Goal: Task Accomplishment & Management: Manage account settings

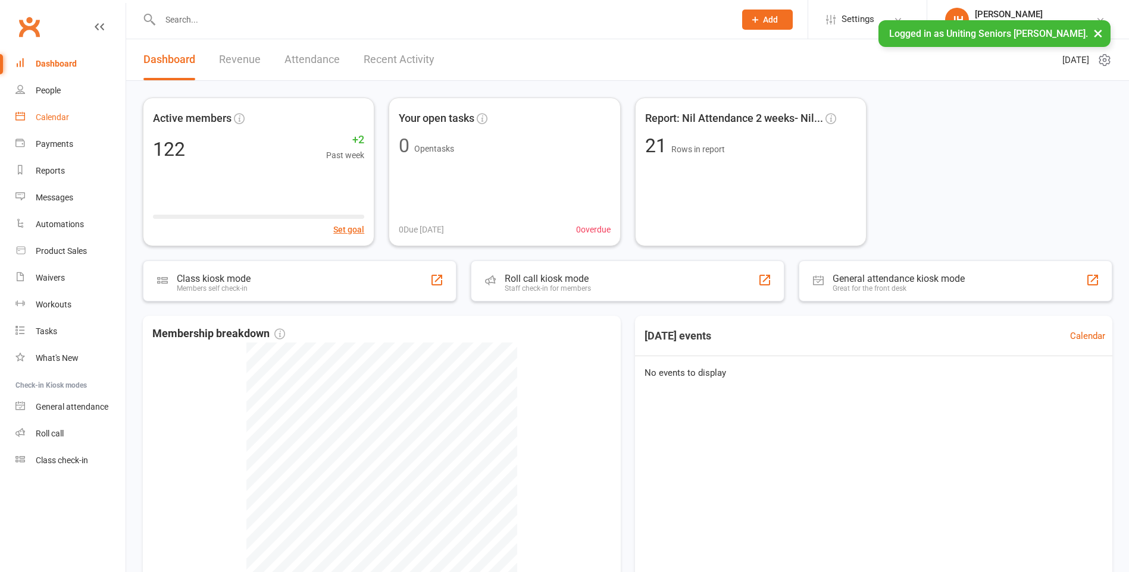
click at [47, 119] on div "Calendar" at bounding box center [52, 117] width 33 height 10
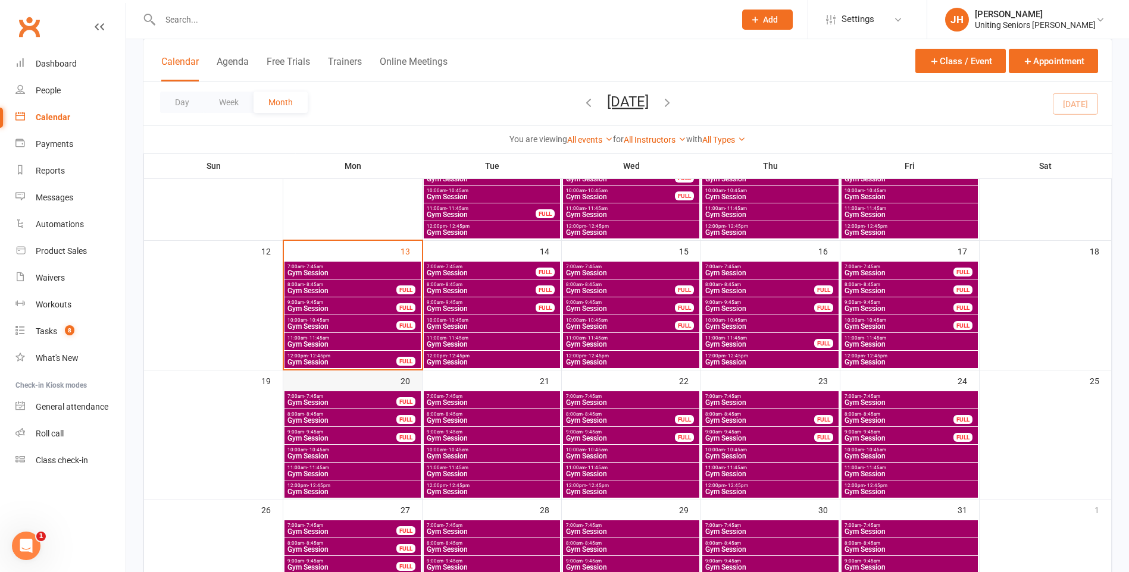
scroll to position [357, 0]
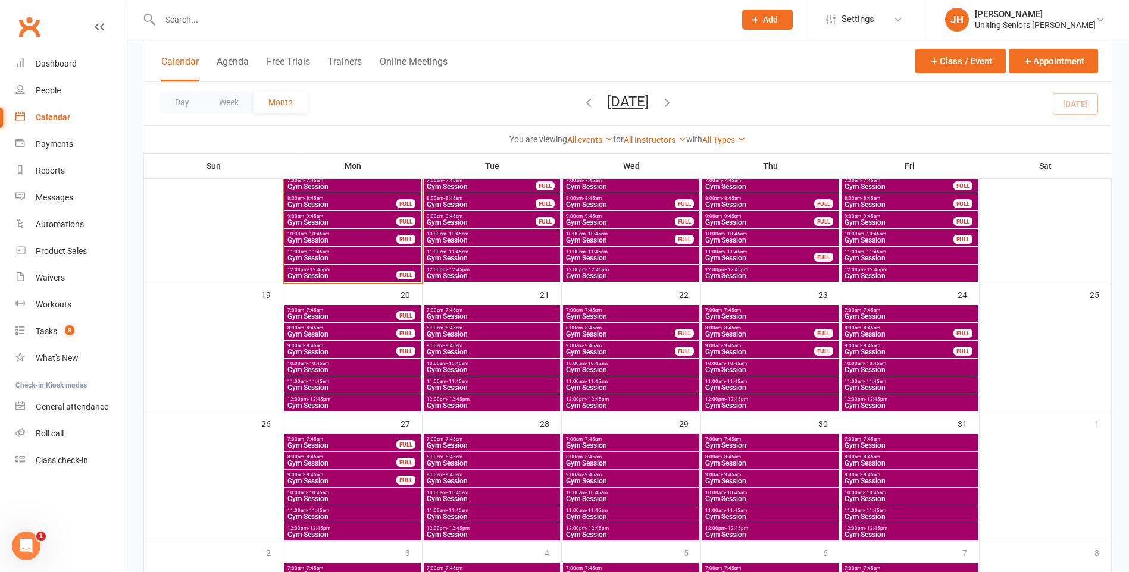
click at [351, 270] on span "12:00pm - 12:45pm" at bounding box center [342, 269] width 110 height 5
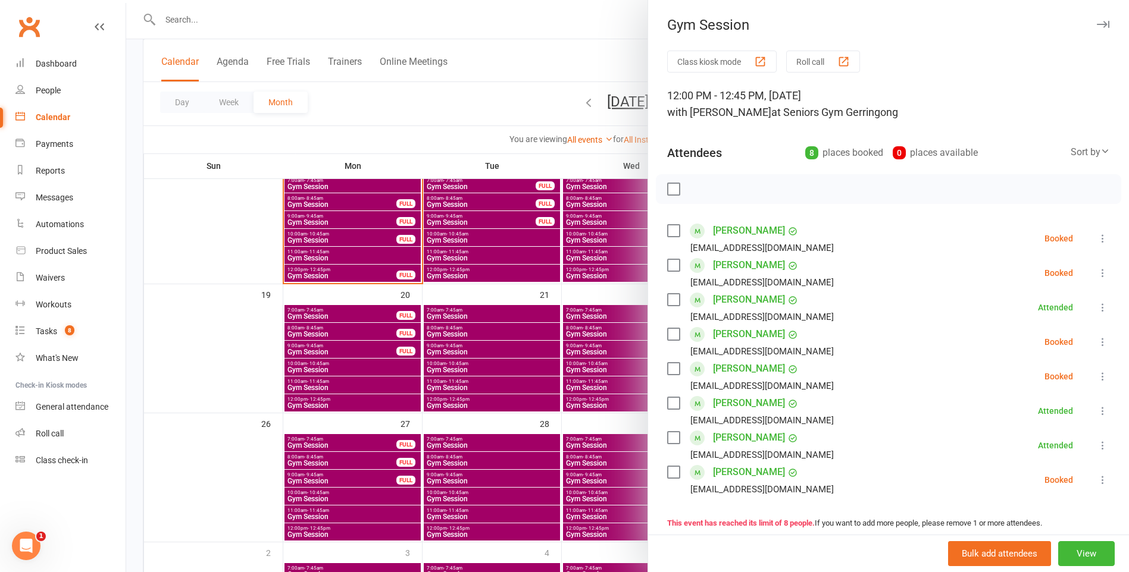
scroll to position [60, 0]
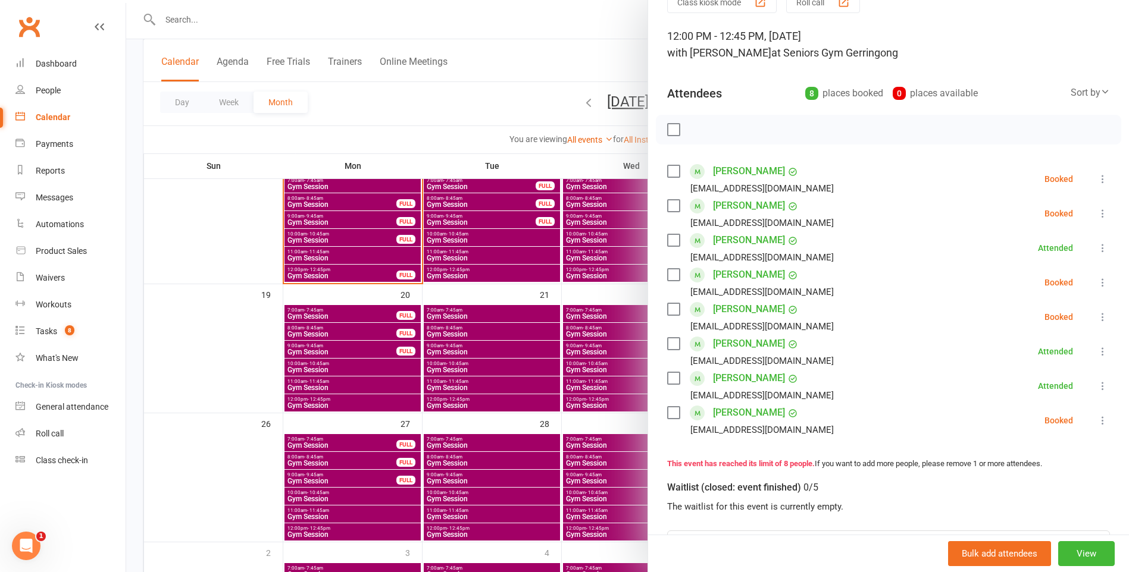
click at [667, 173] on label at bounding box center [673, 171] width 12 height 12
click at [669, 209] on label at bounding box center [673, 206] width 12 height 12
click at [668, 271] on label at bounding box center [673, 275] width 12 height 12
click at [667, 308] on label at bounding box center [673, 309] width 12 height 12
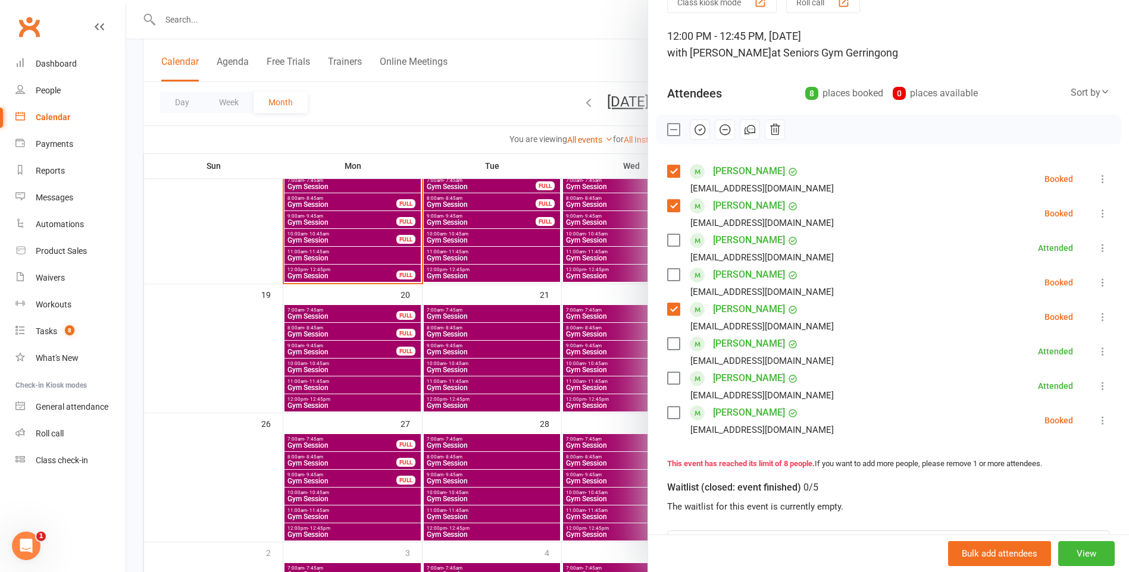
click at [667, 405] on div "[PERSON_NAME][DEMOGRAPHIC_DATA] [EMAIL_ADDRESS][DOMAIN_NAME]" at bounding box center [752, 420] width 171 height 35
click at [669, 409] on label at bounding box center [673, 413] width 12 height 12
click at [693, 129] on icon "button" at bounding box center [699, 129] width 13 height 13
click at [675, 277] on label at bounding box center [673, 275] width 12 height 12
click at [672, 276] on label at bounding box center [673, 275] width 12 height 12
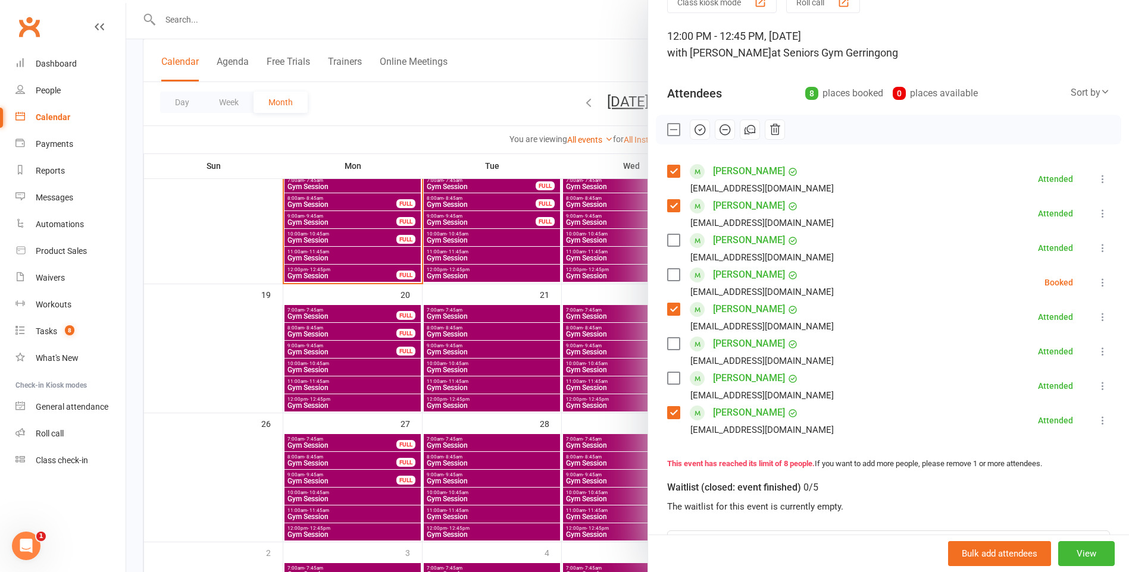
click at [472, 118] on div at bounding box center [627, 286] width 1003 height 572
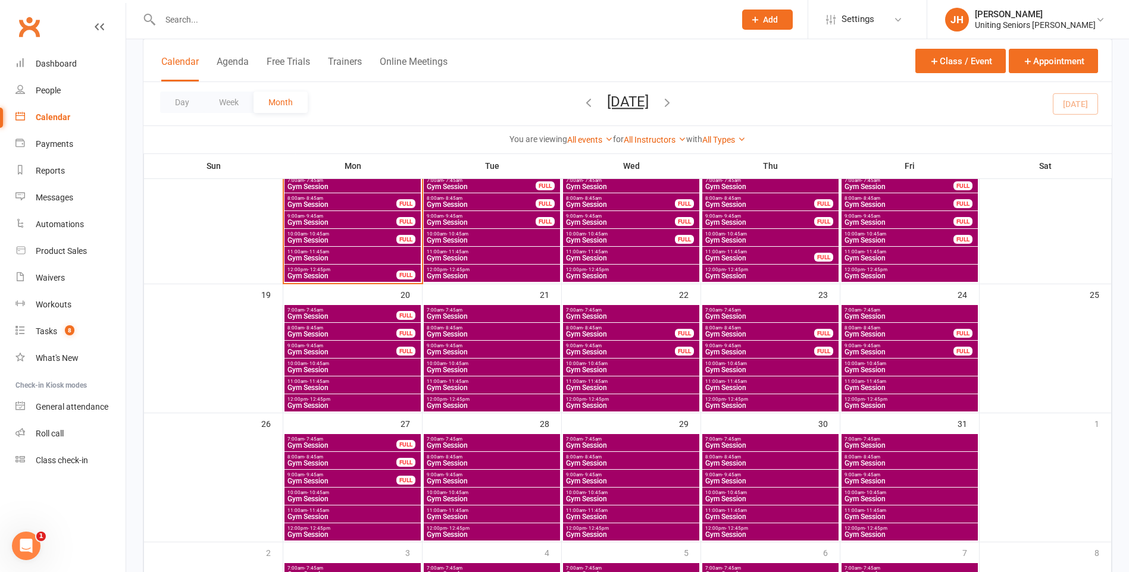
click at [375, 252] on span "11:00am - 11:45am" at bounding box center [353, 251] width 132 height 5
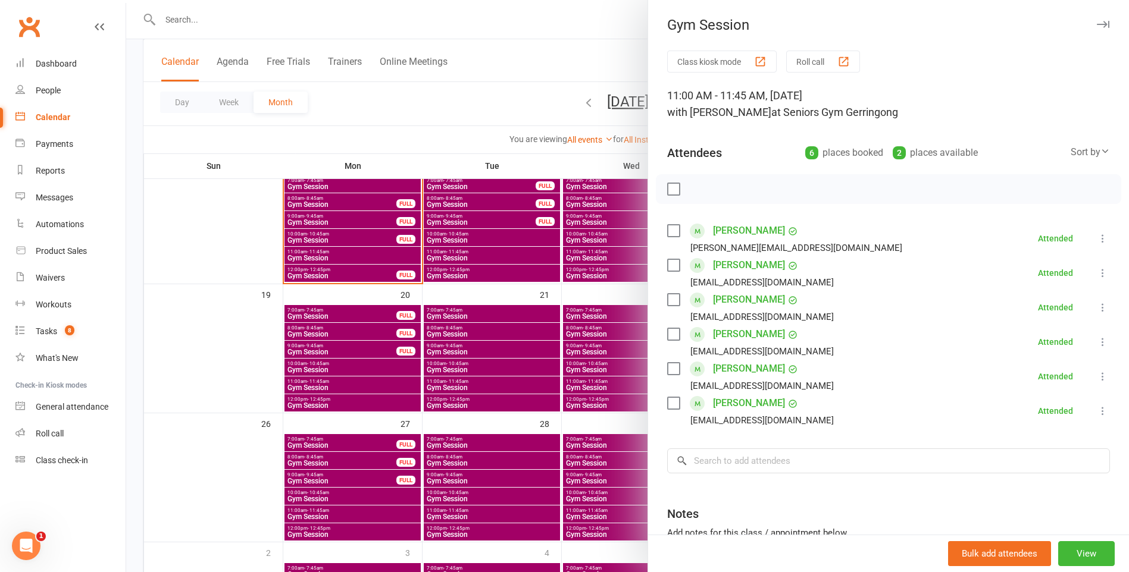
click at [348, 271] on div at bounding box center [627, 286] width 1003 height 572
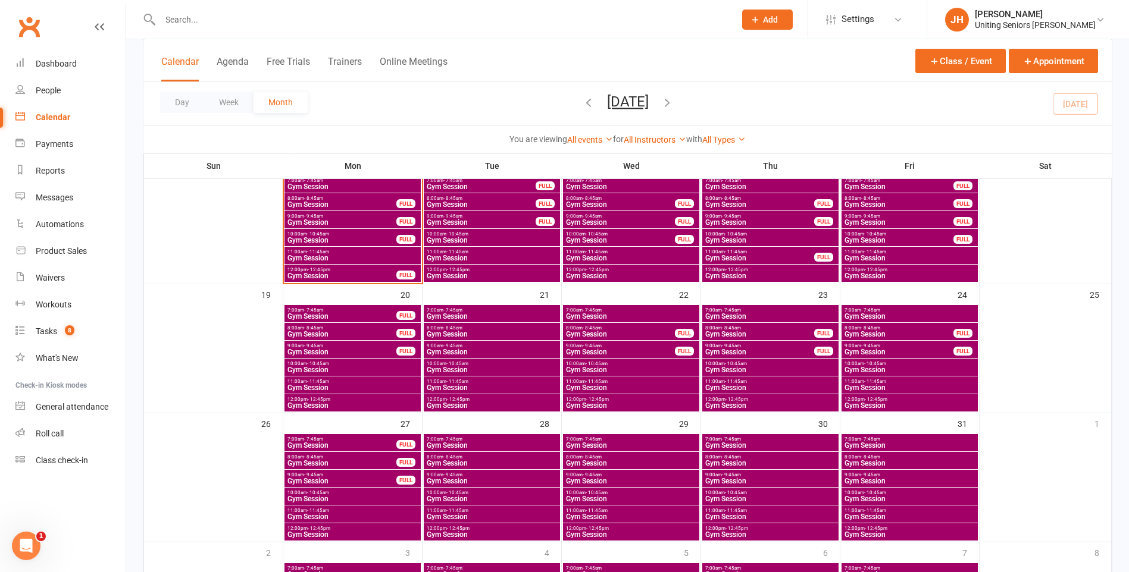
click at [348, 271] on span "12:00pm - 12:45pm" at bounding box center [342, 269] width 110 height 5
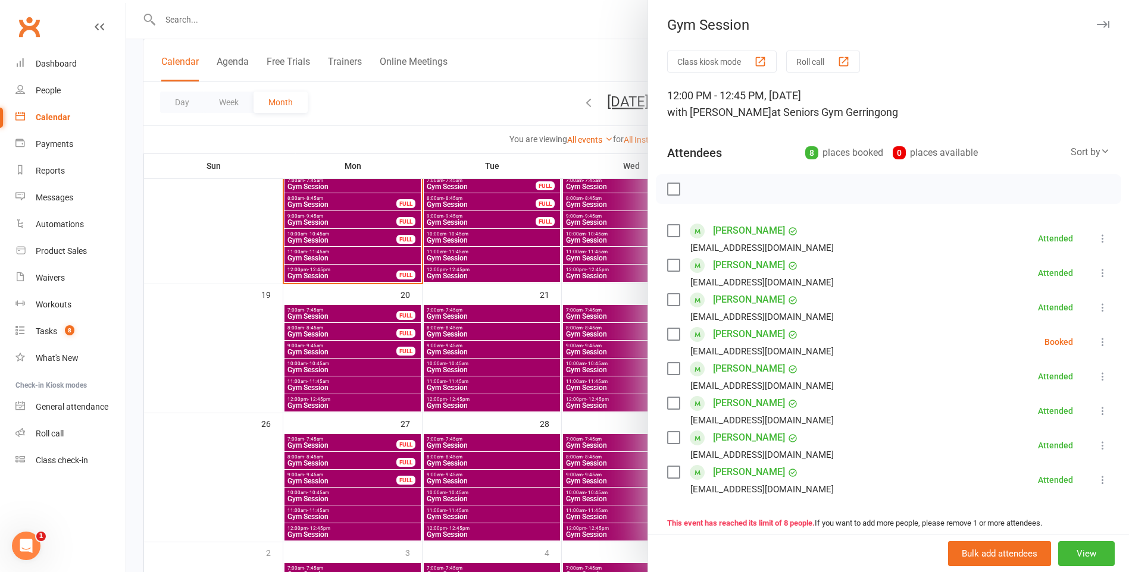
click at [367, 232] on div at bounding box center [627, 286] width 1003 height 572
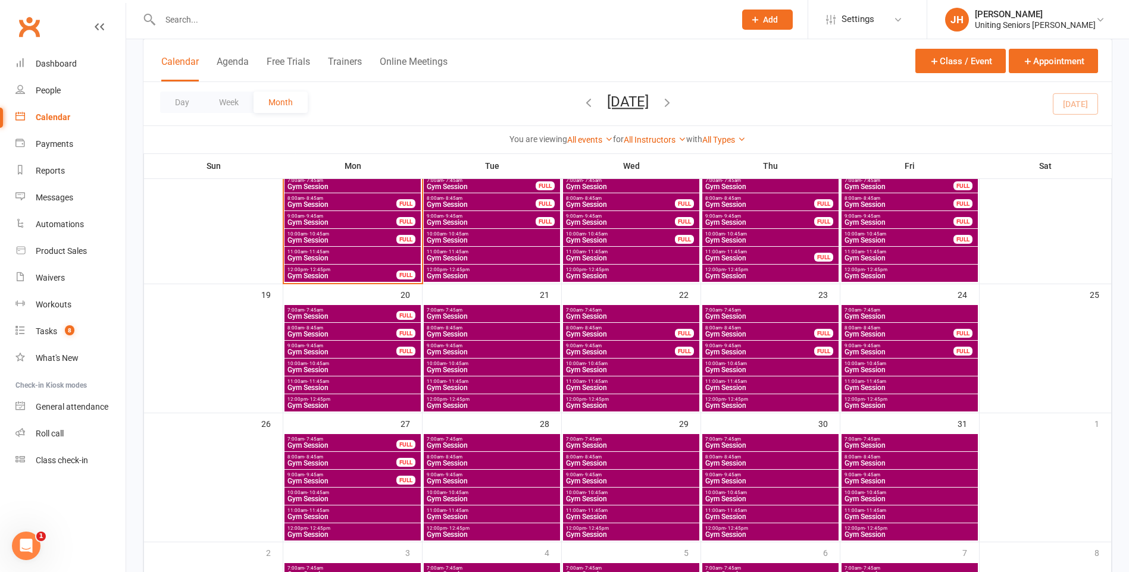
click at [368, 232] on span "10:00am - 10:45am" at bounding box center [342, 233] width 110 height 5
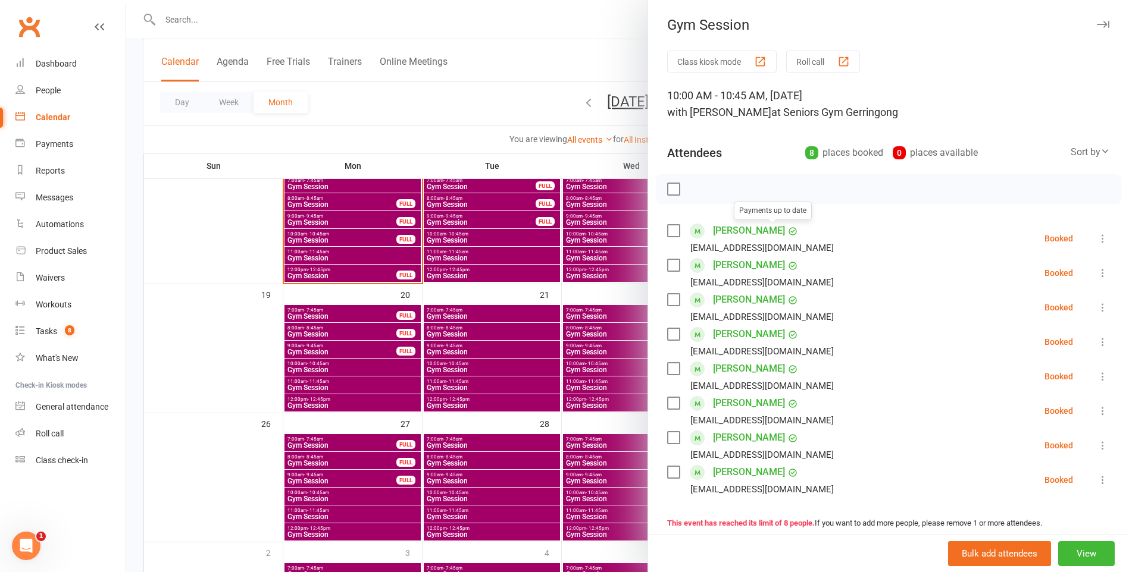
scroll to position [119, 0]
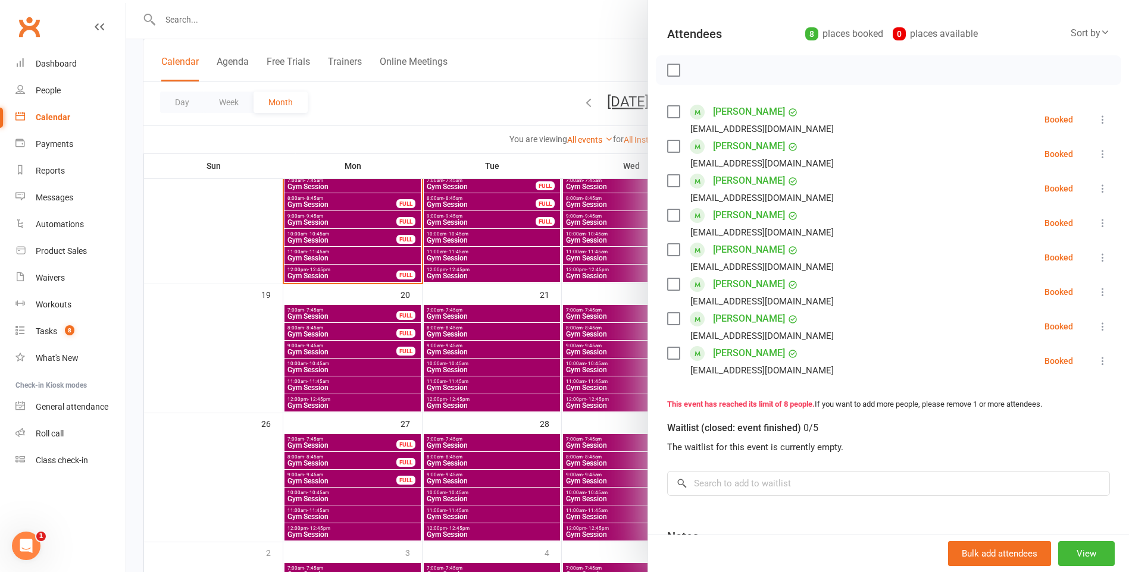
click at [672, 111] on label at bounding box center [673, 112] width 12 height 12
click at [667, 149] on label at bounding box center [673, 146] width 12 height 12
click at [669, 182] on label at bounding box center [673, 181] width 12 height 12
click at [671, 216] on label at bounding box center [673, 215] width 12 height 12
click at [672, 251] on label at bounding box center [673, 250] width 12 height 12
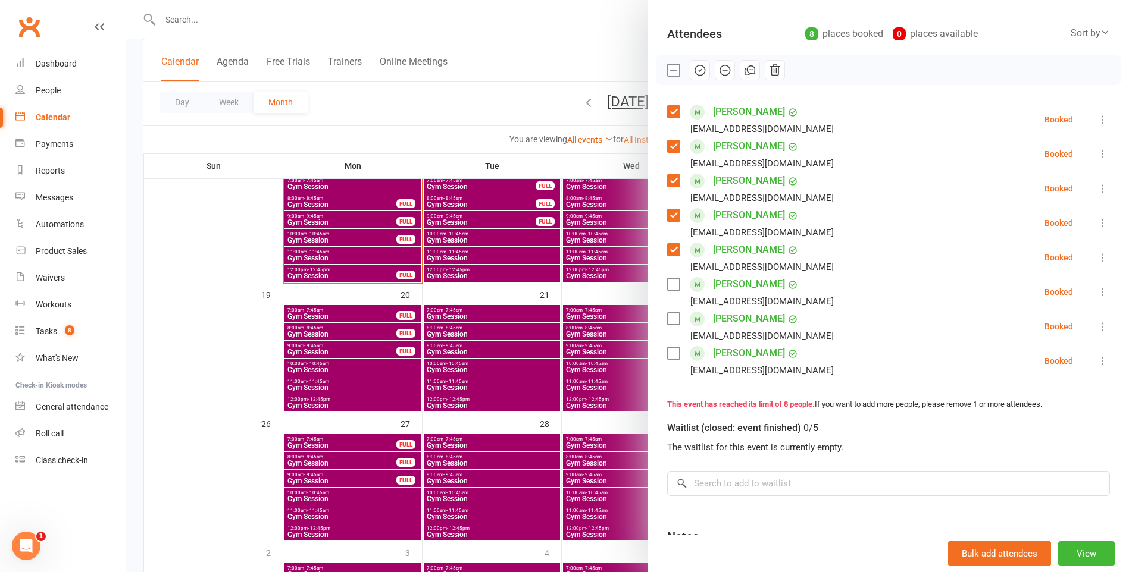
click at [671, 318] on label at bounding box center [673, 319] width 12 height 12
click at [675, 356] on label at bounding box center [673, 354] width 12 height 12
click at [672, 349] on label at bounding box center [673, 354] width 12 height 12
click at [693, 71] on icon "button" at bounding box center [699, 70] width 13 height 13
click at [1097, 295] on icon at bounding box center [1103, 292] width 12 height 12
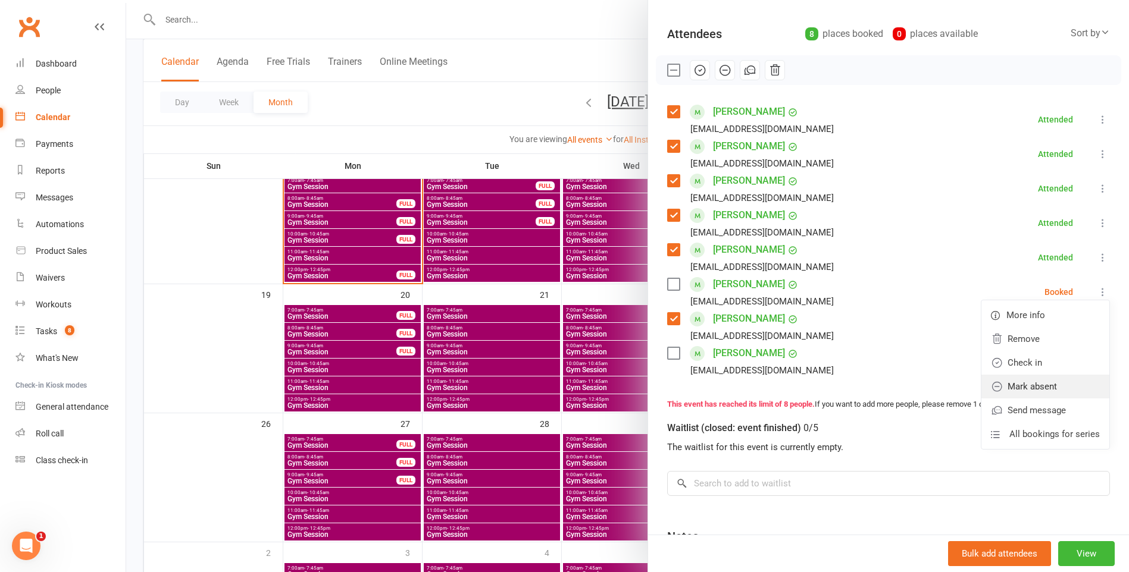
click at [1028, 383] on link "Mark absent" at bounding box center [1045, 387] width 128 height 24
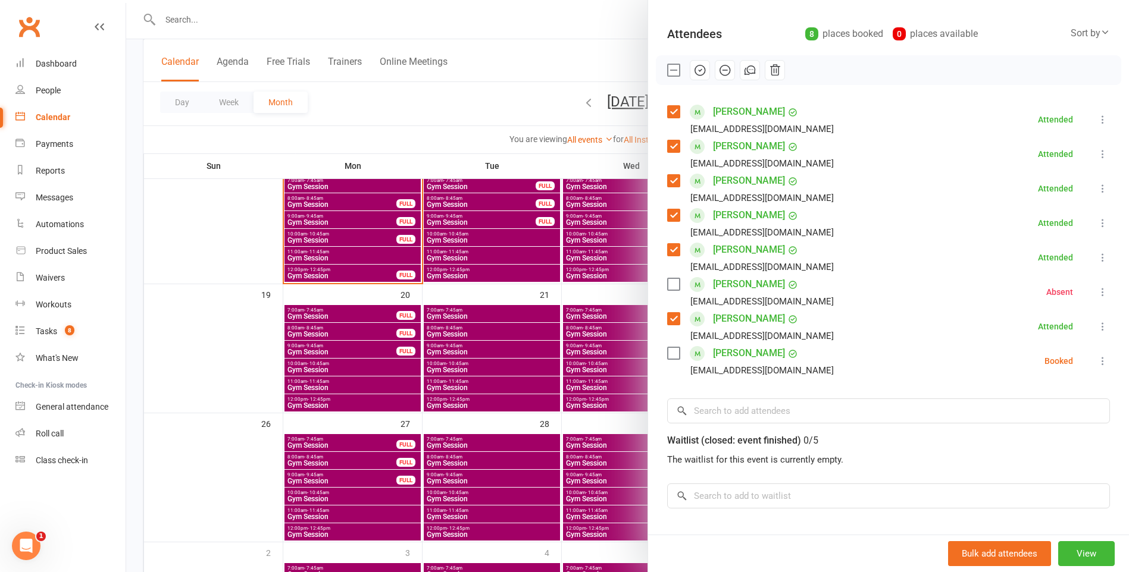
click at [1097, 360] on icon at bounding box center [1103, 361] width 12 height 12
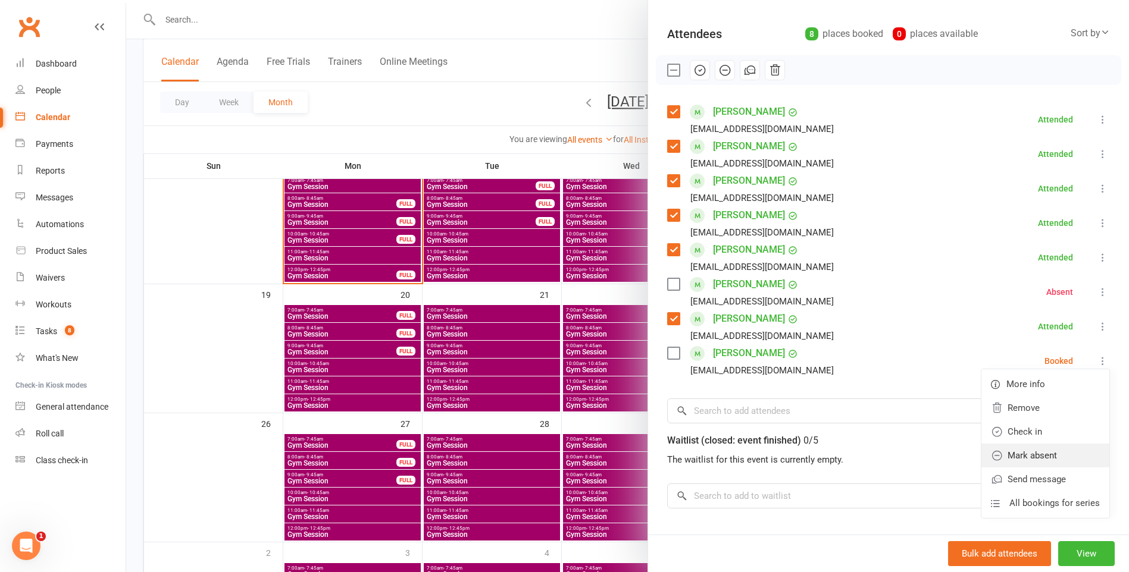
click at [1066, 449] on link "Mark absent" at bounding box center [1045, 456] width 128 height 24
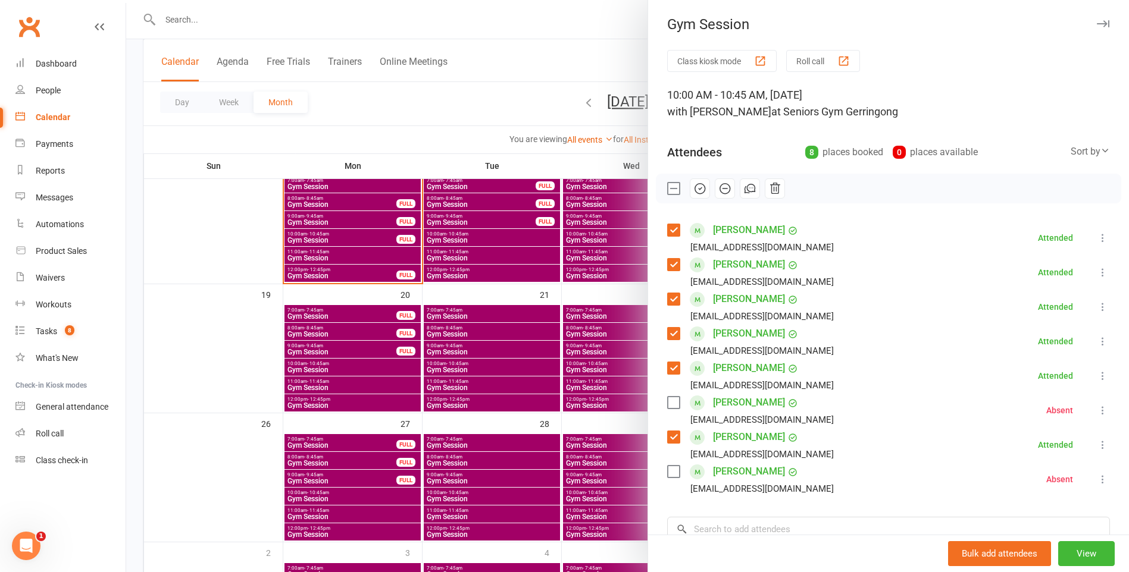
scroll to position [0, 0]
click at [505, 104] on div at bounding box center [627, 286] width 1003 height 572
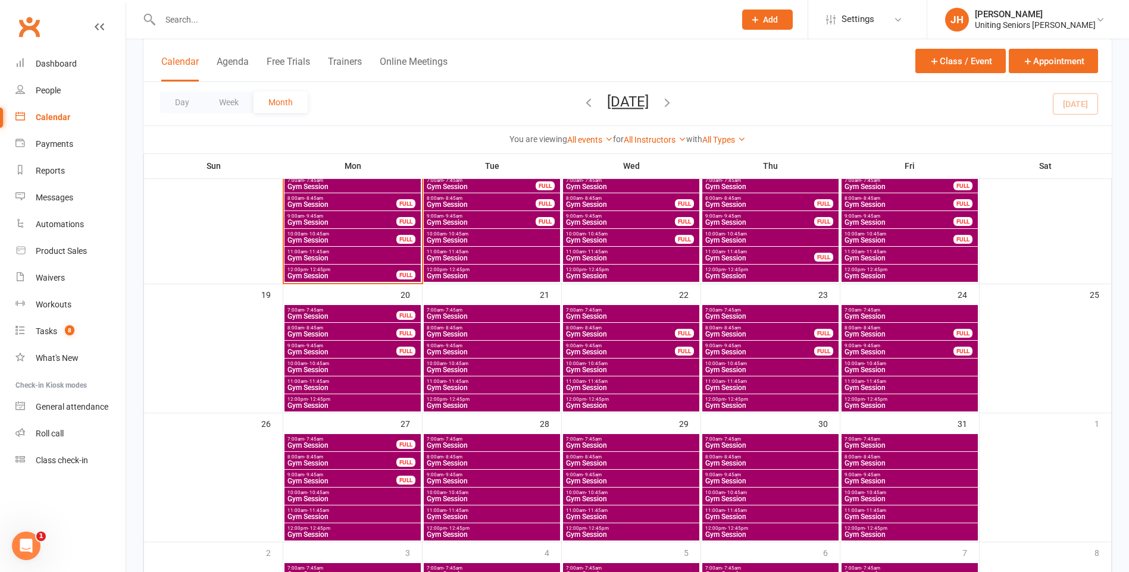
click at [367, 219] on span "Gym Session" at bounding box center [342, 222] width 110 height 7
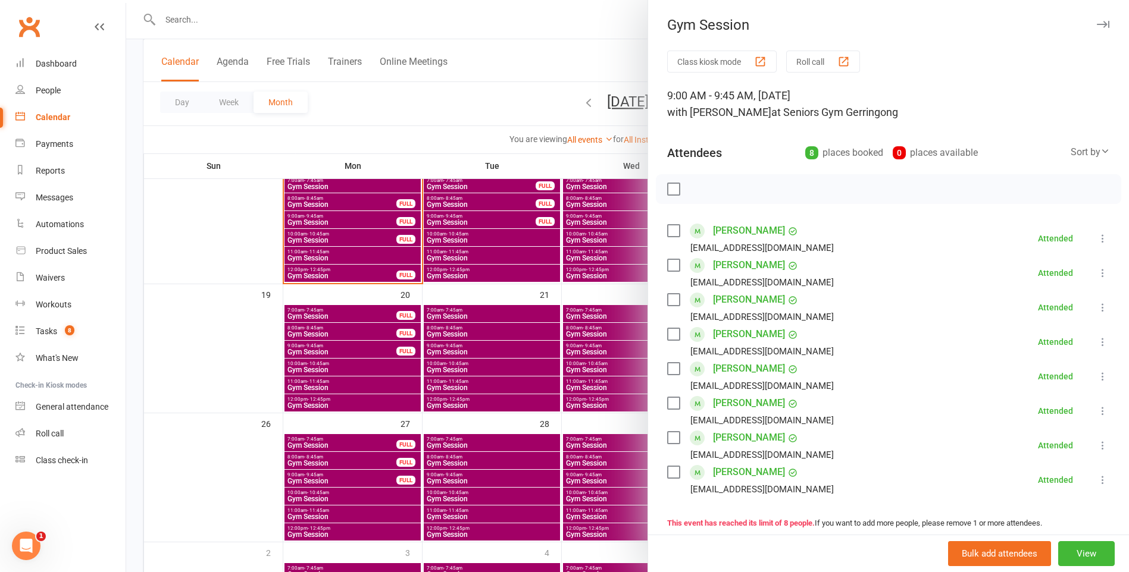
click at [373, 204] on div at bounding box center [627, 286] width 1003 height 572
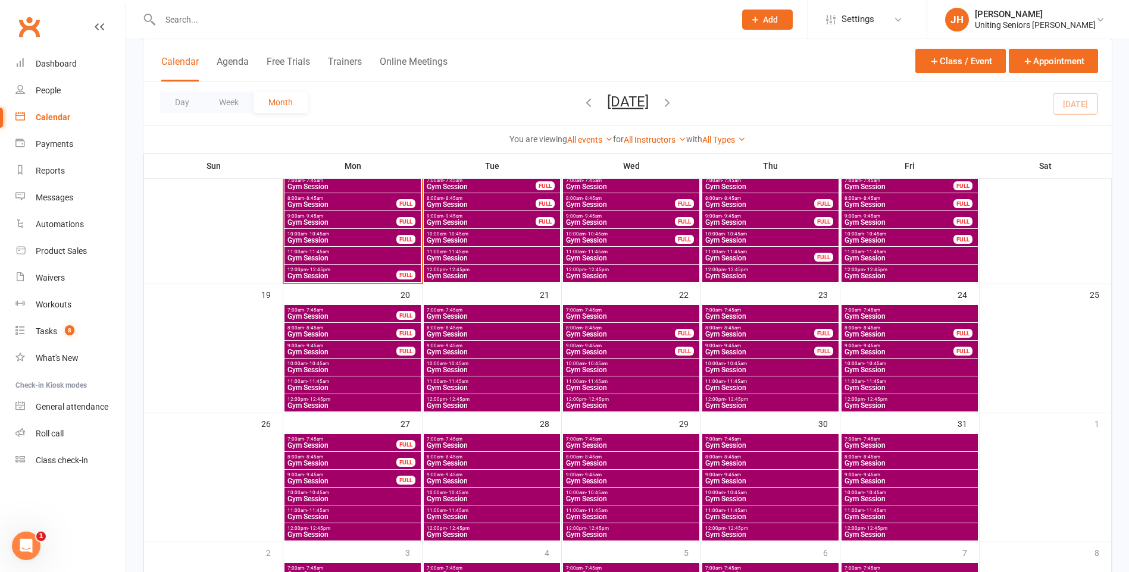
click at [376, 201] on span "Gym Session" at bounding box center [342, 204] width 110 height 7
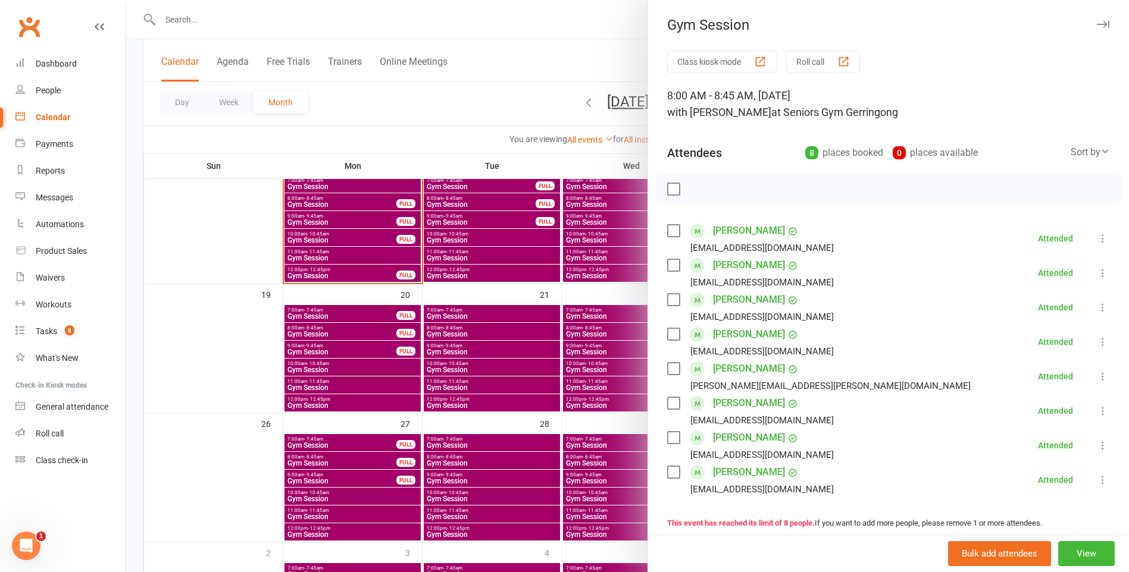
click at [345, 251] on div at bounding box center [627, 286] width 1003 height 572
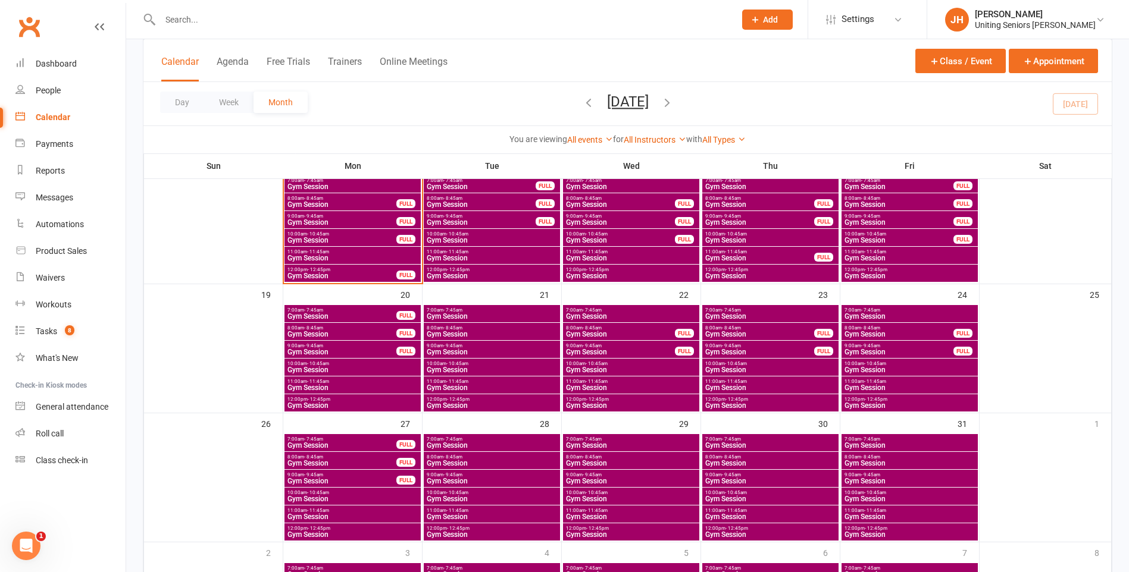
click at [345, 254] on span "11:00am - 11:45am" at bounding box center [353, 251] width 132 height 5
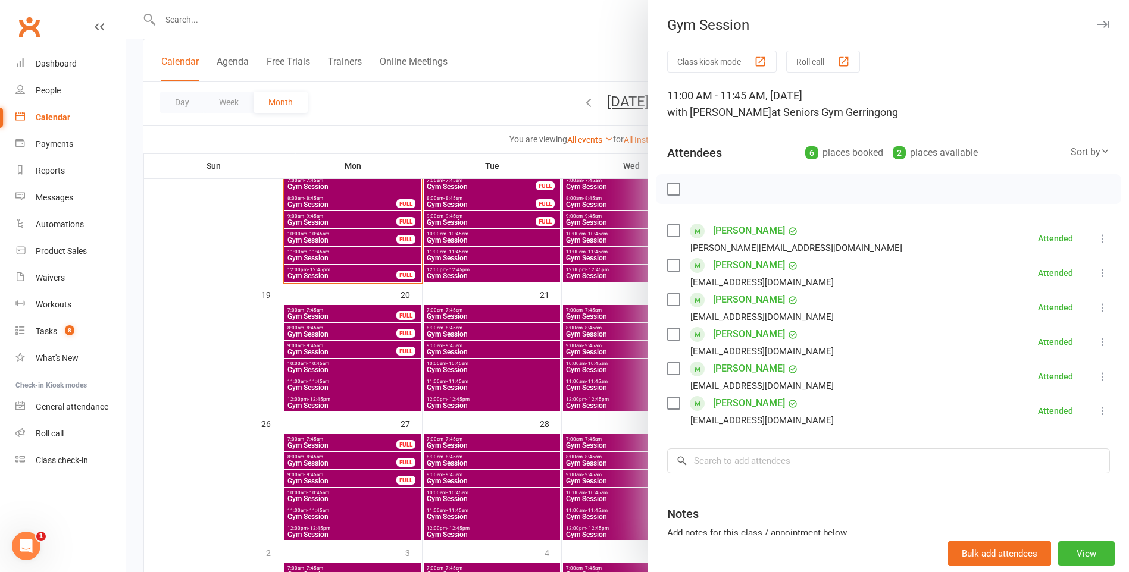
click at [386, 273] on div at bounding box center [627, 286] width 1003 height 572
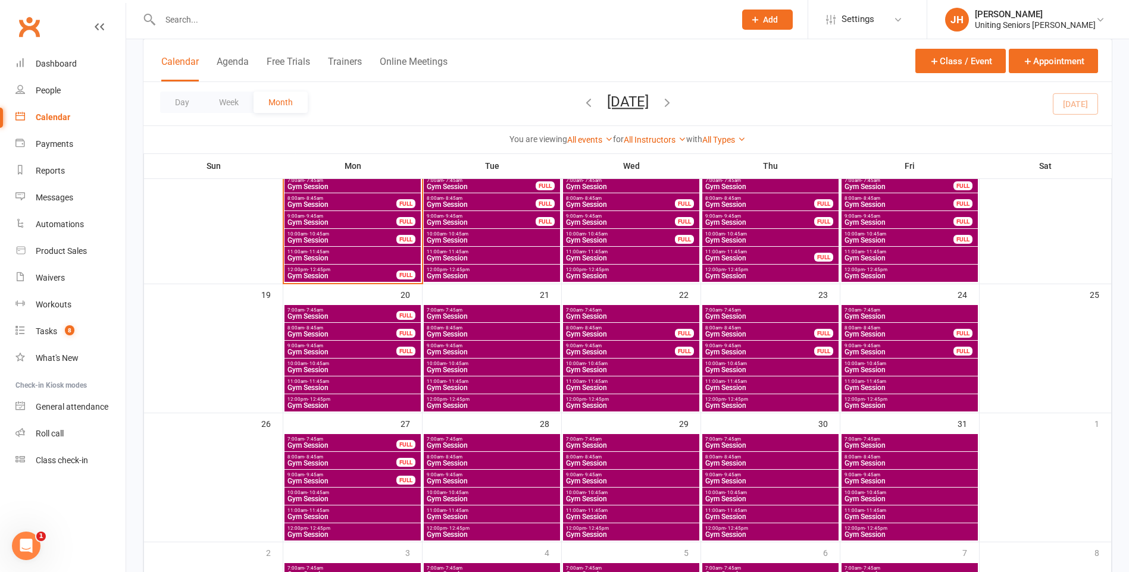
click at [386, 273] on span "Gym Session" at bounding box center [342, 276] width 110 height 7
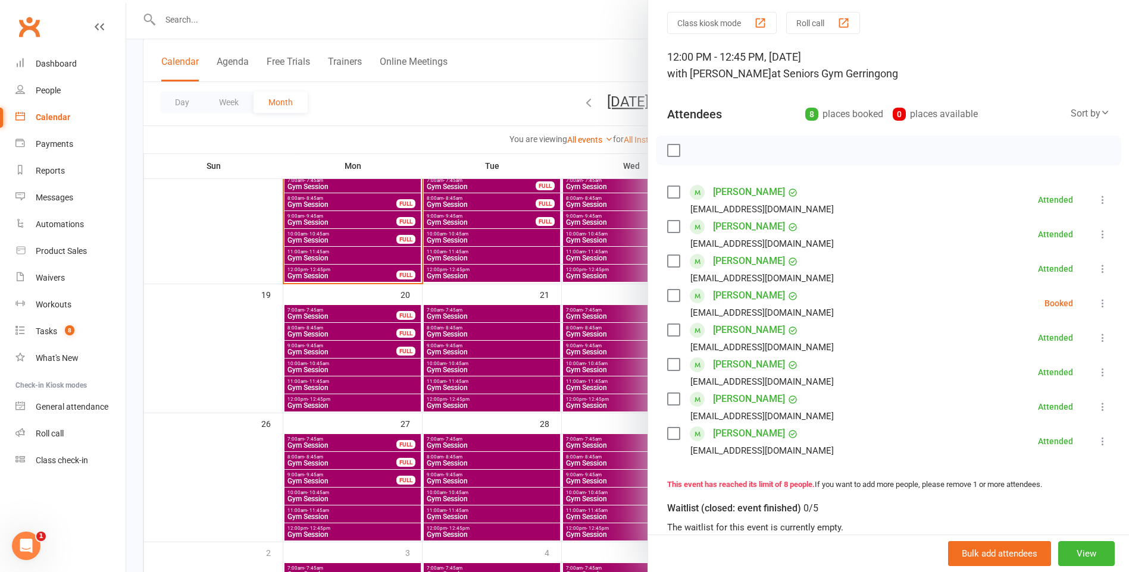
scroll to position [60, 0]
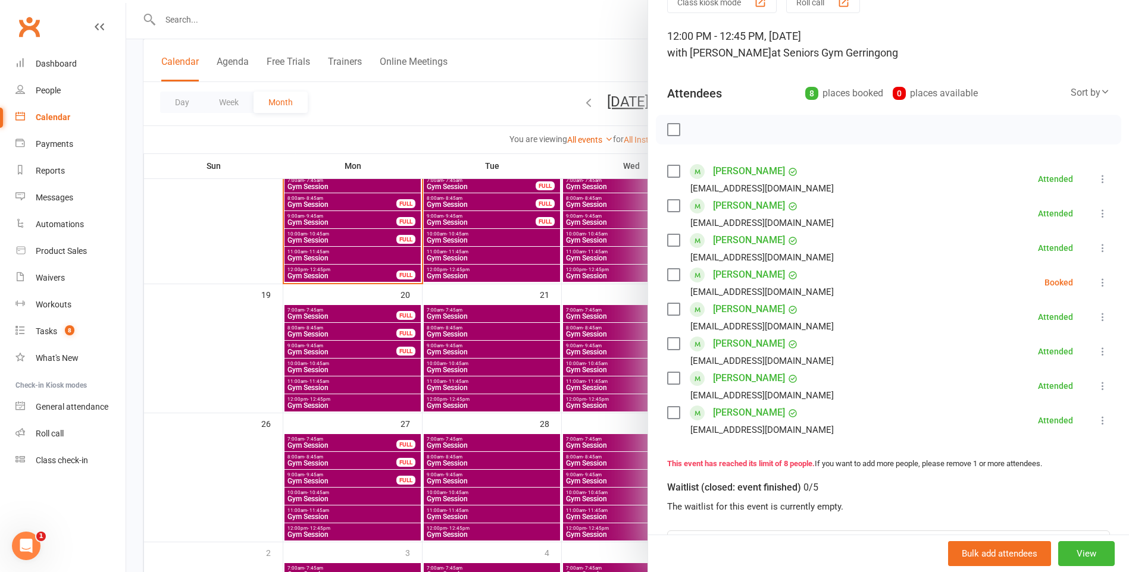
click at [491, 123] on div at bounding box center [627, 286] width 1003 height 572
